Goal: Task Accomplishment & Management: Use online tool/utility

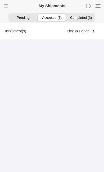
click at [53, 19] on ion-segment-button "Accepted (1)" at bounding box center [52, 17] width 29 height 7
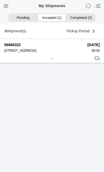
click at [52, 61] on div at bounding box center [52, 59] width 96 height 4
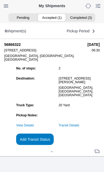
scroll to position [58, 0]
click at [0, 0] on slot "Add Transit Status" at bounding box center [0, 0] width 0 height 0
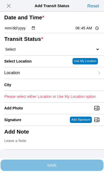
click at [91, 31] on input "06:45" at bounding box center [87, 28] width 25 height 6
type input "06:30"
click at [38, 52] on select "Select Arrive at Drop Off Arrive at Pickup Break Start Break Stop Depart Drop O…" at bounding box center [52, 49] width 96 height 5
select select "ARVPULOC"
click at [42, 79] on div "Location" at bounding box center [49, 72] width 91 height 11
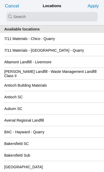
click at [13, 18] on input "search text" at bounding box center [51, 17] width 91 height 10
type input "santa"
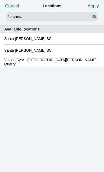
click at [55, 51] on div "Santa [PERSON_NAME] SC" at bounding box center [52, 50] width 96 height 11
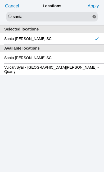
click at [0, 0] on slot "Apply" at bounding box center [0, 0] width 0 height 0
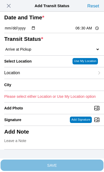
type input "Santa [PERSON_NAME]"
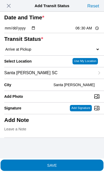
click at [75, 163] on span "SAVE" at bounding box center [52, 165] width 96 height 4
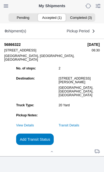
scroll to position [39, 0]
click at [80, 127] on link "Transit Details" at bounding box center [69, 126] width 21 height 4
